Goal: Check status: Check status

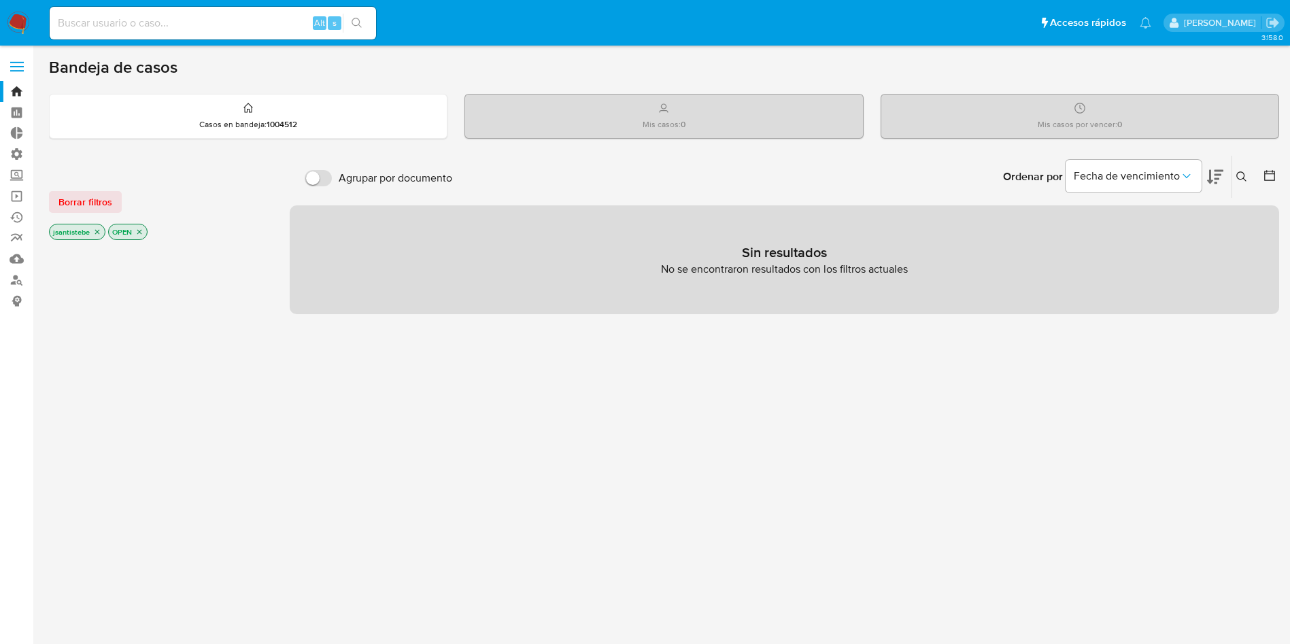
click at [12, 60] on label at bounding box center [17, 66] width 34 height 29
click at [0, 0] on input "checkbox" at bounding box center [0, 0] width 0 height 0
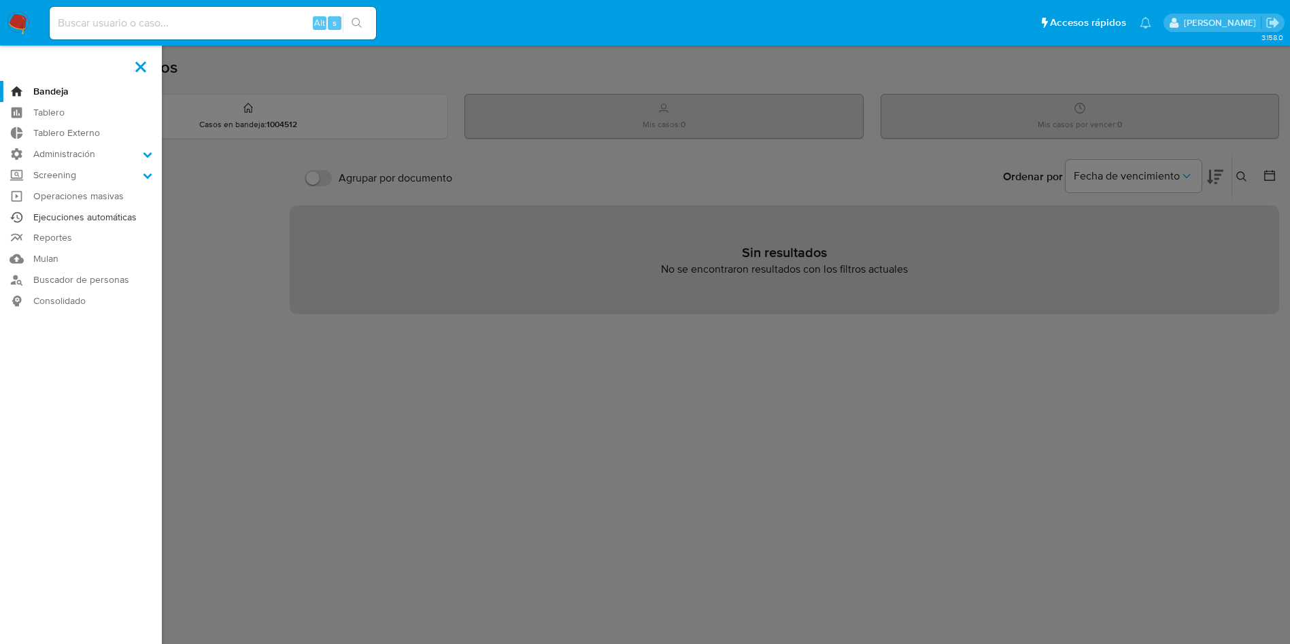
click at [101, 213] on link "Ejecuciones automáticas" at bounding box center [81, 217] width 162 height 21
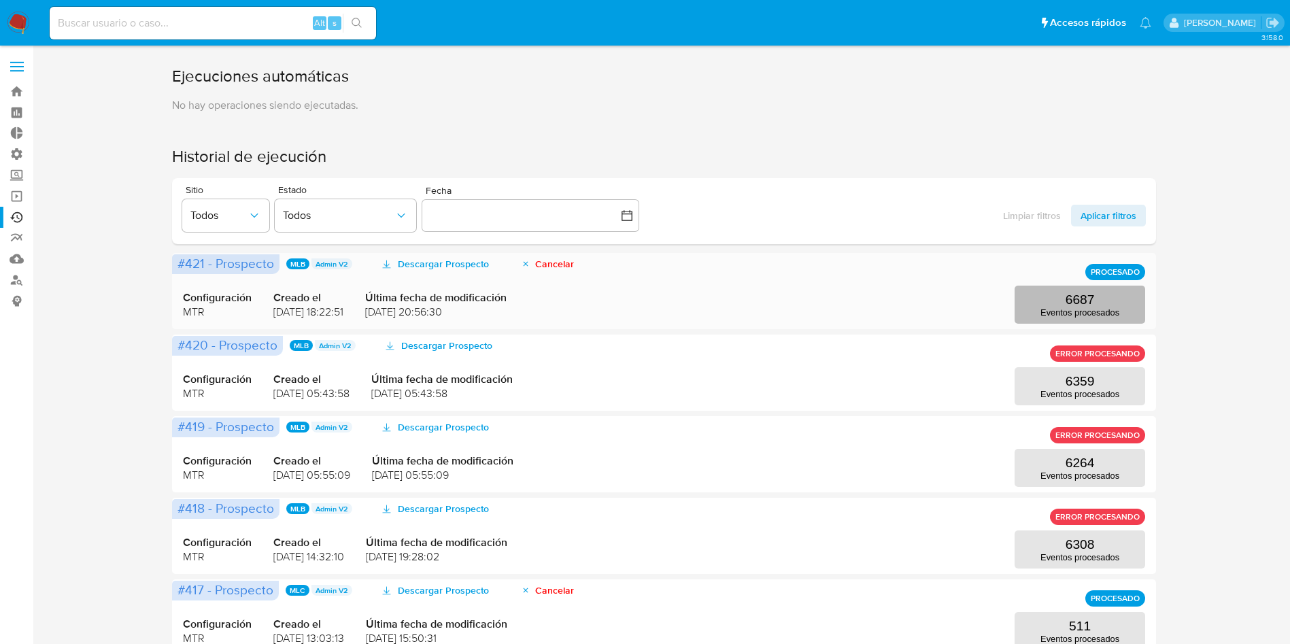
click at [1056, 301] on button "6687 Eventos procesados" at bounding box center [1079, 305] width 131 height 38
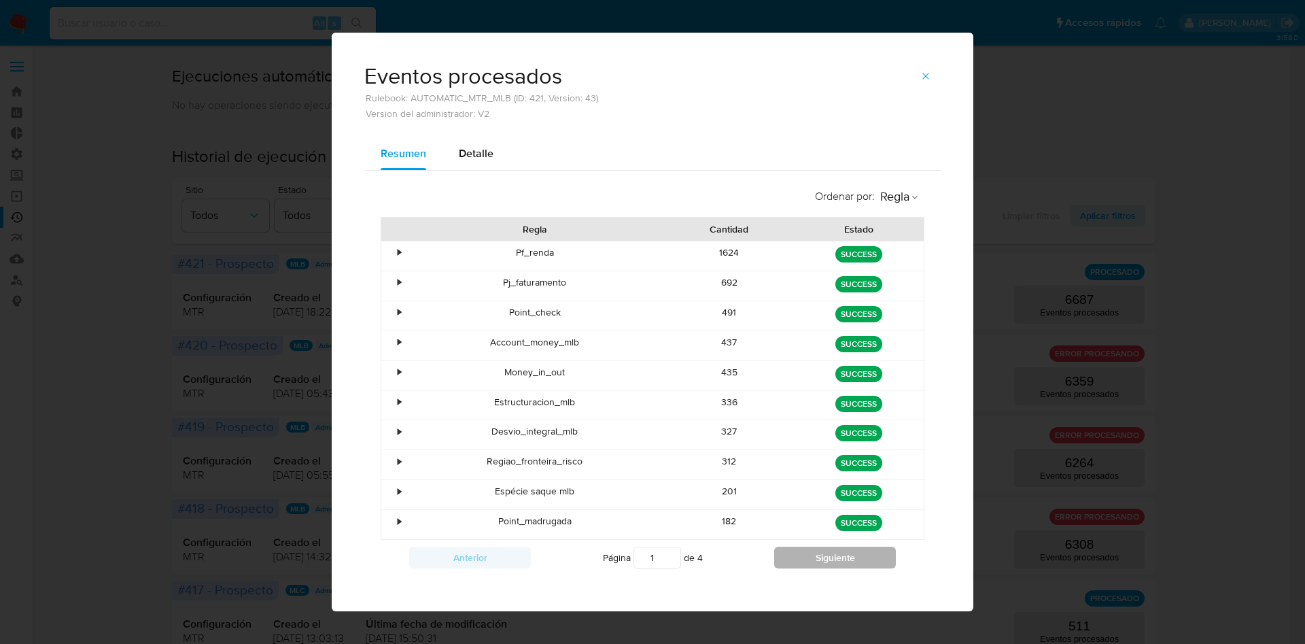
click at [804, 560] on button "Siguiente" at bounding box center [835, 558] width 122 height 22
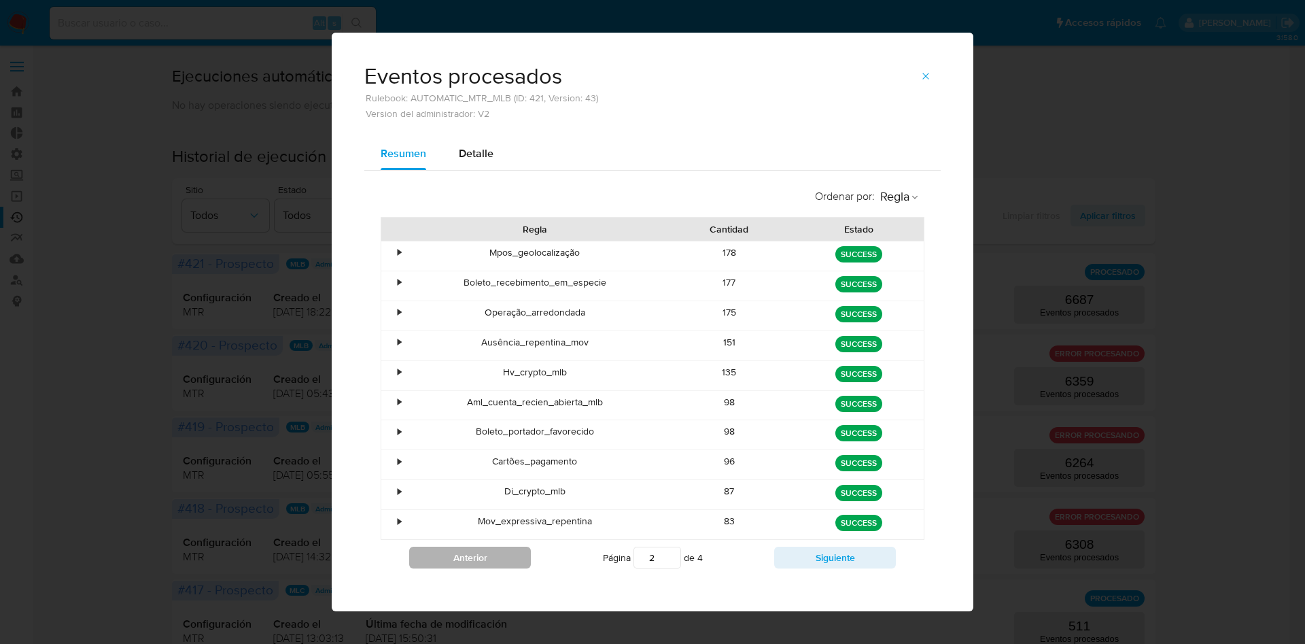
click at [475, 555] on button "Anterior" at bounding box center [470, 558] width 122 height 22
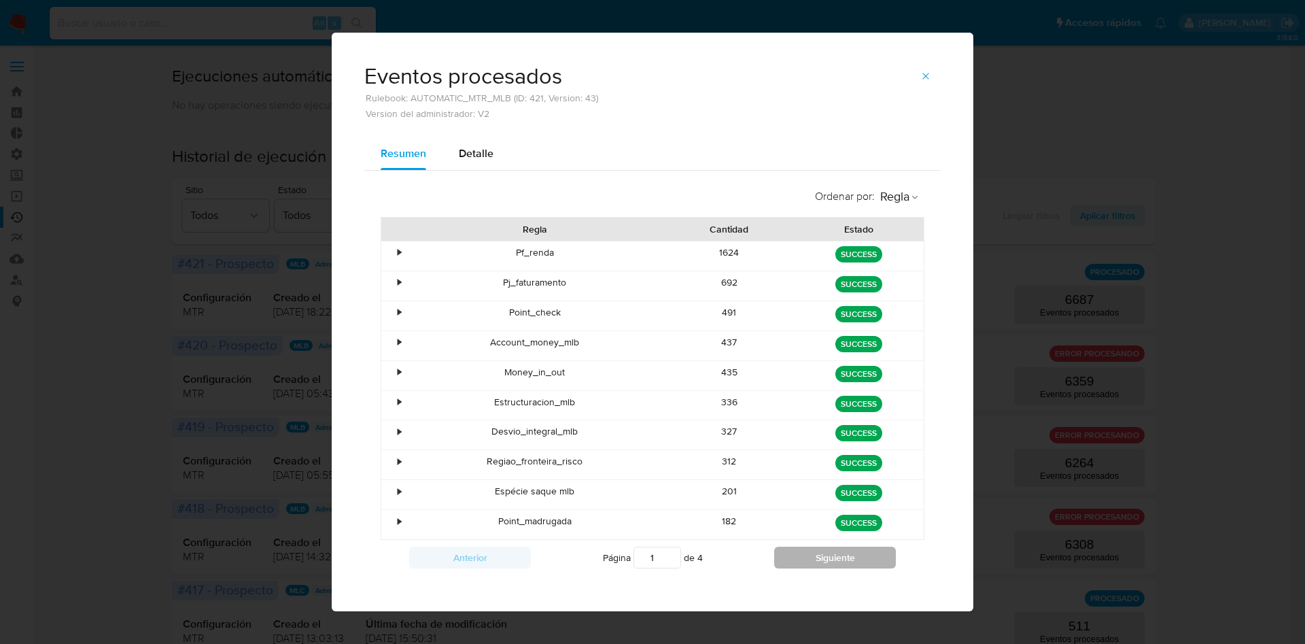
click at [797, 564] on button "Siguiente" at bounding box center [835, 558] width 122 height 22
click at [797, 562] on button "Siguiente" at bounding box center [835, 558] width 122 height 22
type input "4"
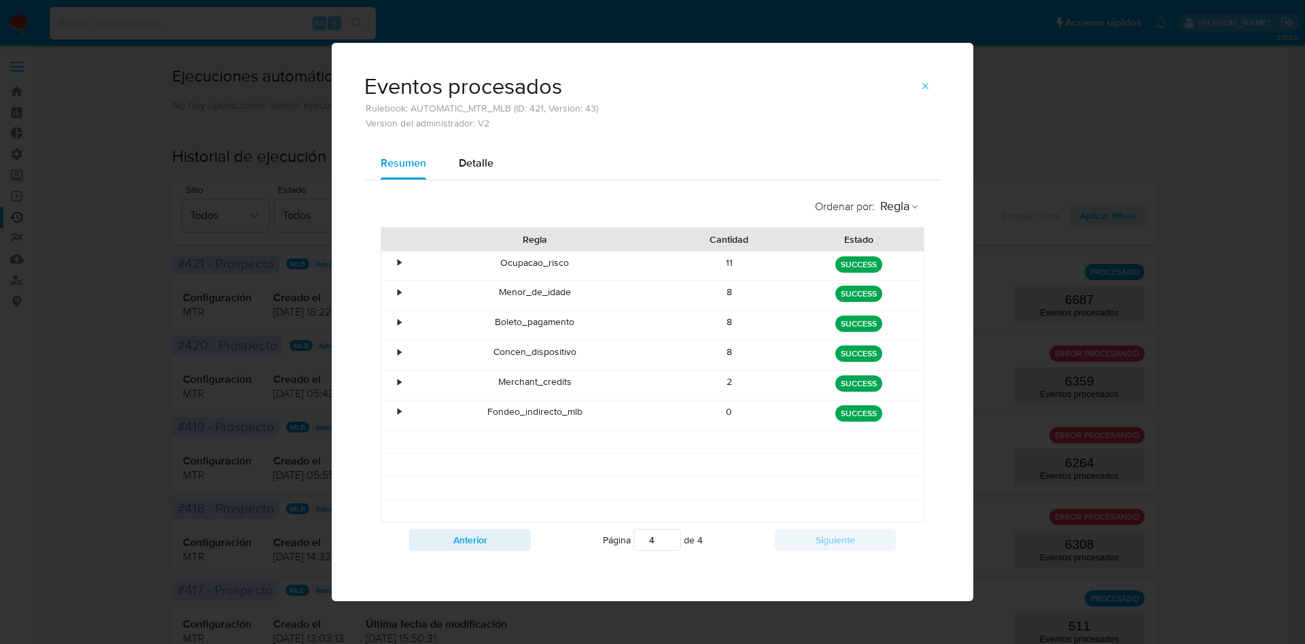
click at [927, 92] on span "button" at bounding box center [926, 86] width 11 height 19
